Goal: Navigation & Orientation: Find specific page/section

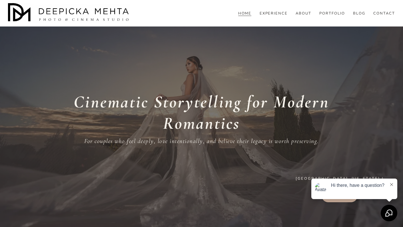
click at [304, 16] on link "ABOUT" at bounding box center [303, 13] width 16 height 5
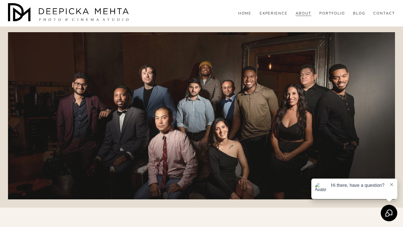
click at [304, 16] on link "ABOUT" at bounding box center [303, 13] width 16 height 5
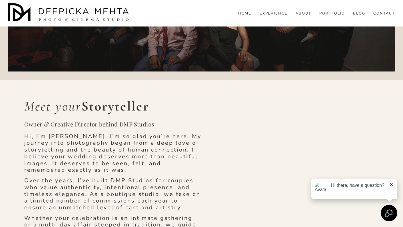
scroll to position [167, 0]
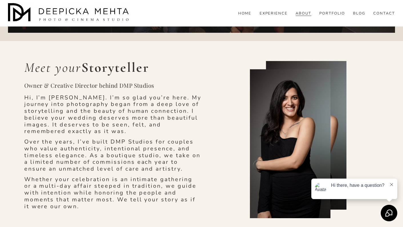
click at [336, 116] on div at bounding box center [306, 135] width 80 height 149
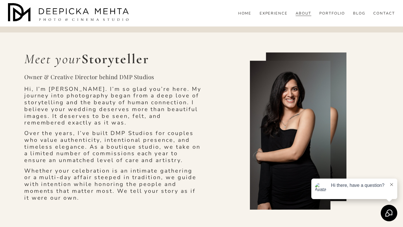
scroll to position [168, 0]
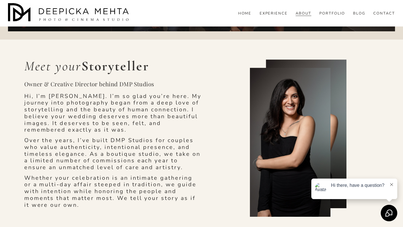
drag, startPoint x: 132, startPoint y: 13, endPoint x: 88, endPoint y: 15, distance: 44.0
click at [88, 15] on div "HOME EXPERIENCE ABOUT PORTFOLIO BLOG" at bounding box center [201, 13] width 387 height 20
click at [90, 15] on img at bounding box center [69, 13] width 123 height 20
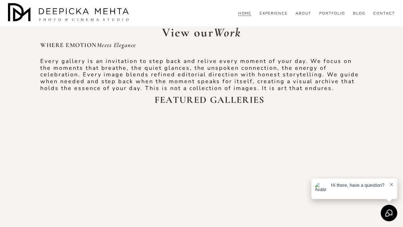
scroll to position [1067, 0]
